Goal: Transaction & Acquisition: Purchase product/service

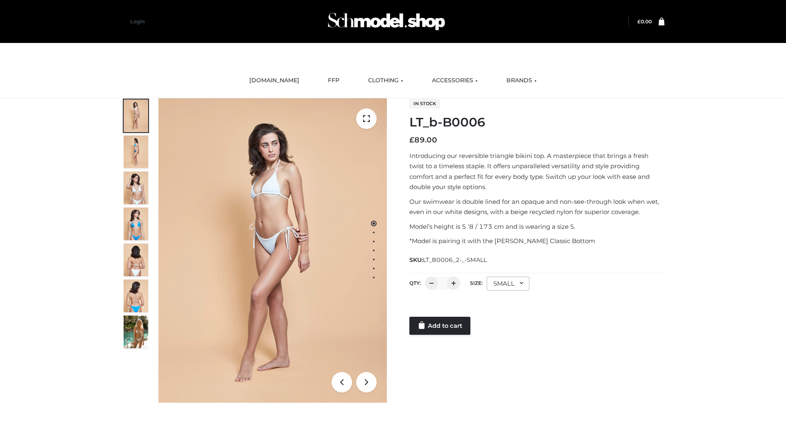
click at [441, 326] on link "Add to cart" at bounding box center [439, 326] width 61 height 18
